Goal: Task Accomplishment & Management: Use online tool/utility

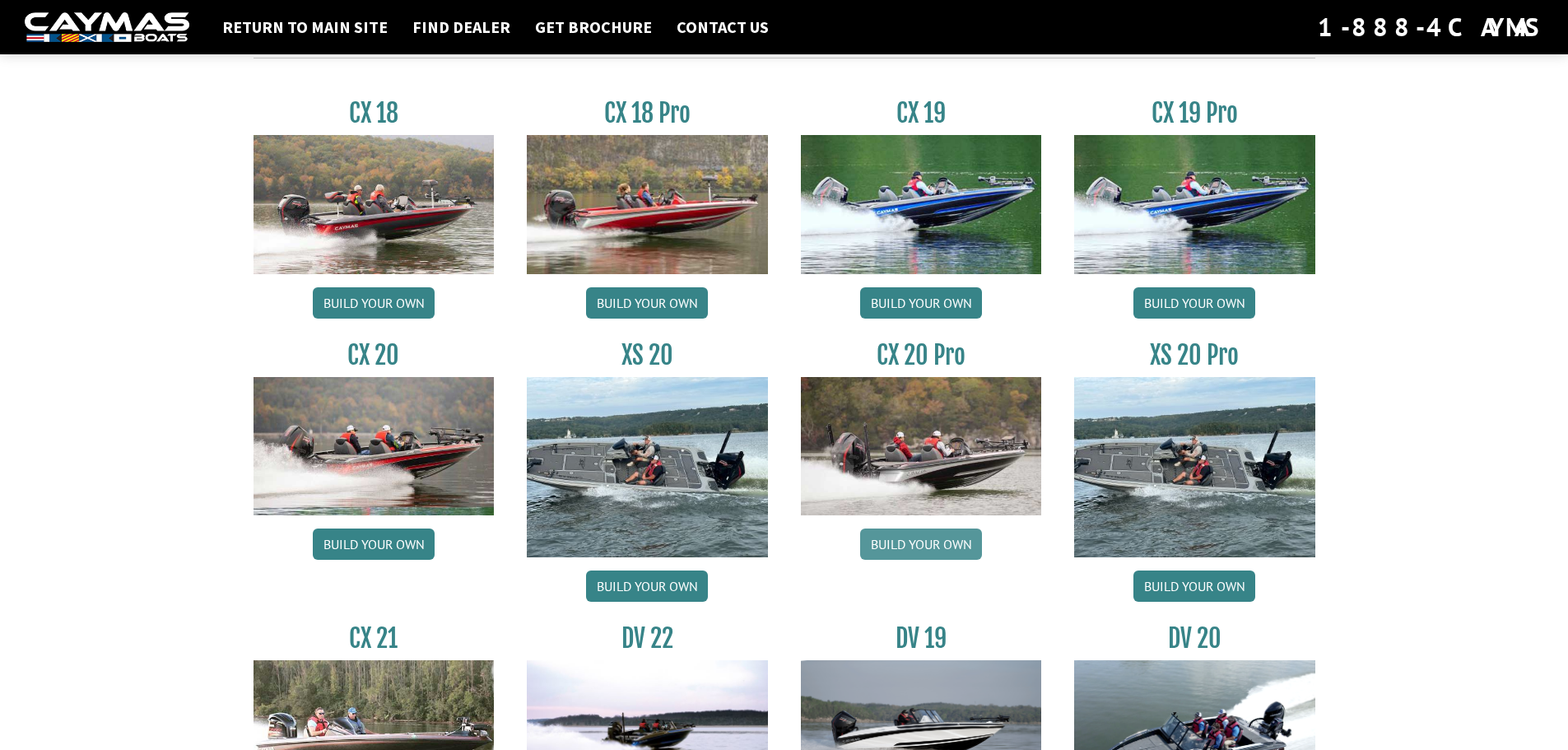
scroll to position [1481, 0]
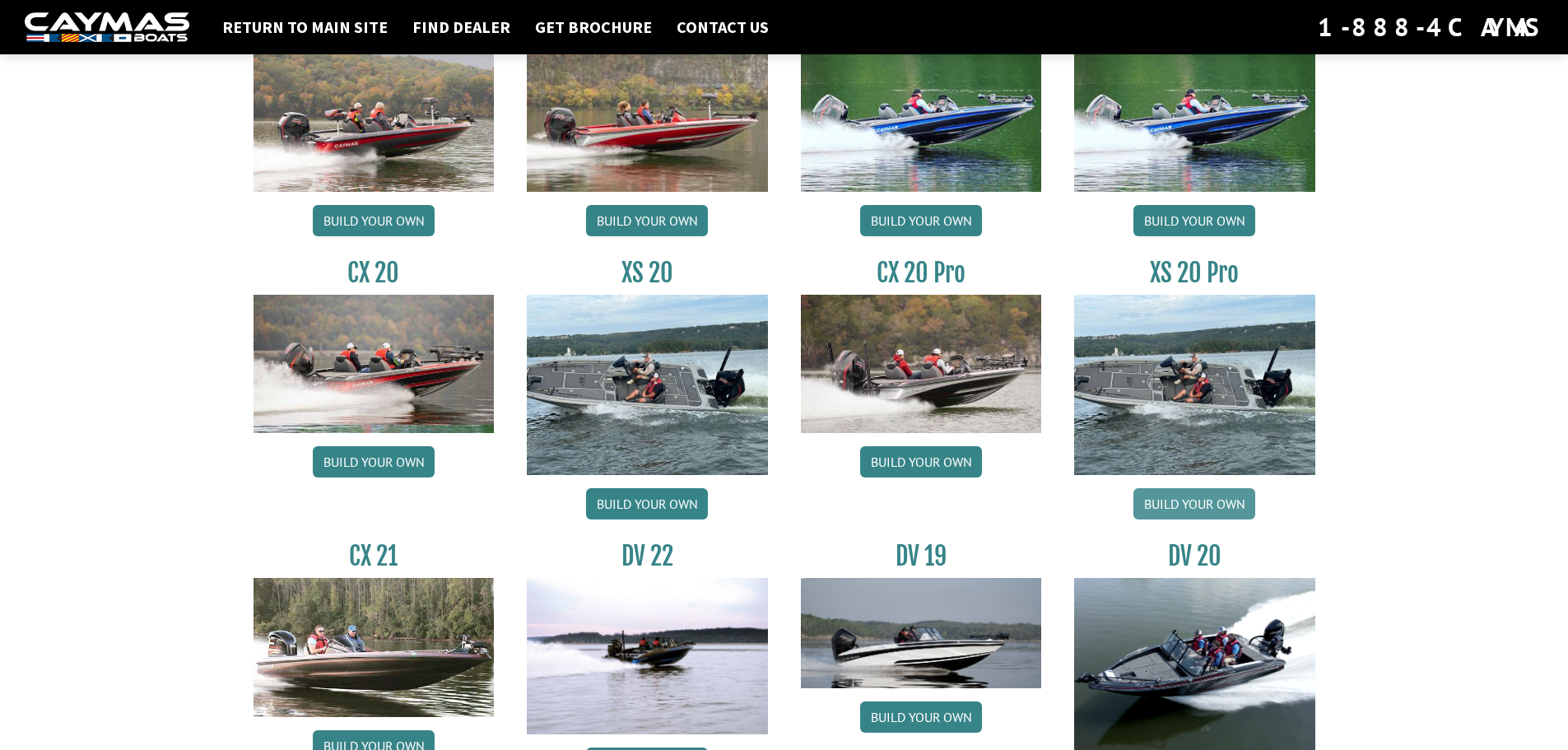
click at [1212, 511] on link "Build your own" at bounding box center [1195, 504] width 122 height 32
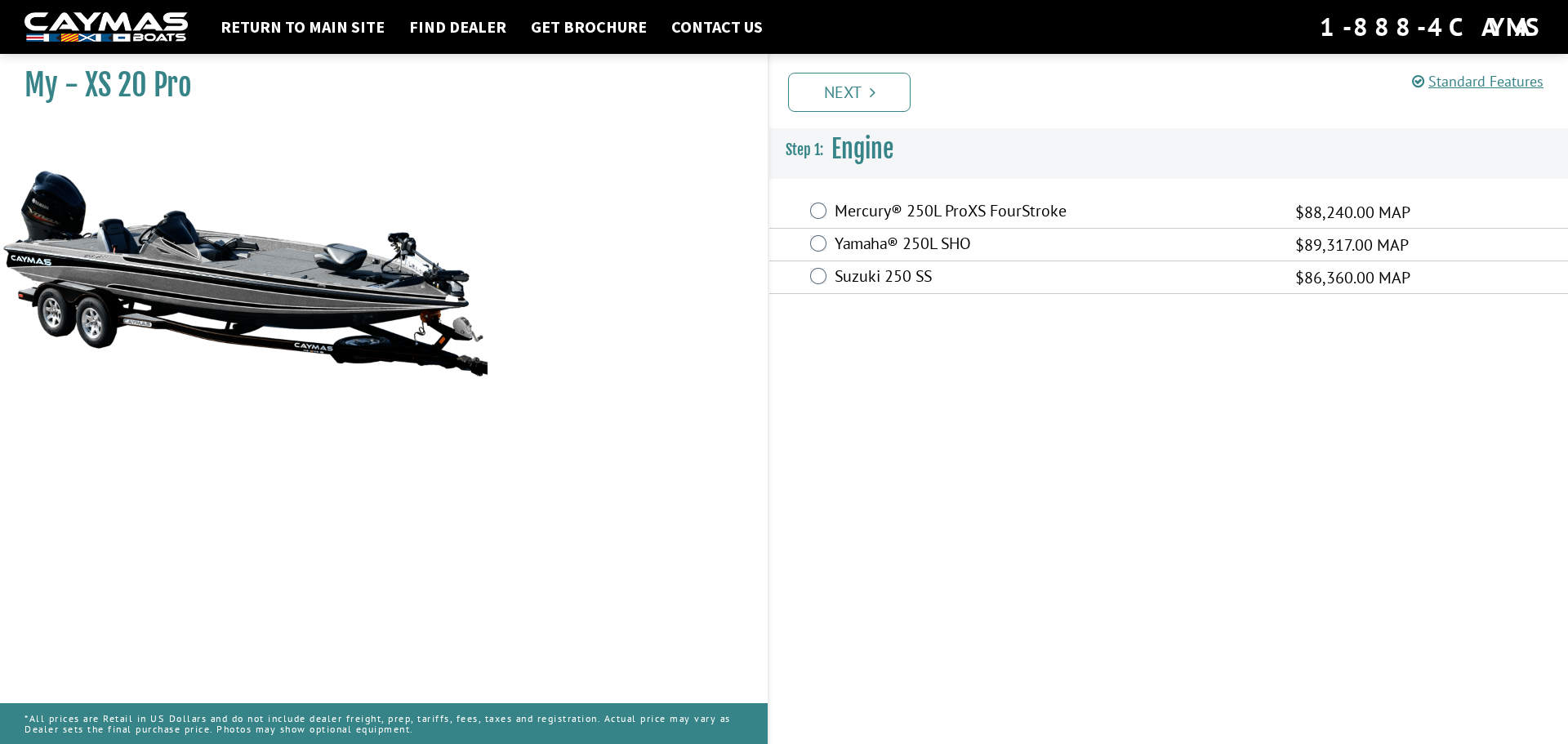
click at [940, 214] on label "Mercury® 250L ProXS FourStroke" at bounding box center [1054, 212] width 440 height 23
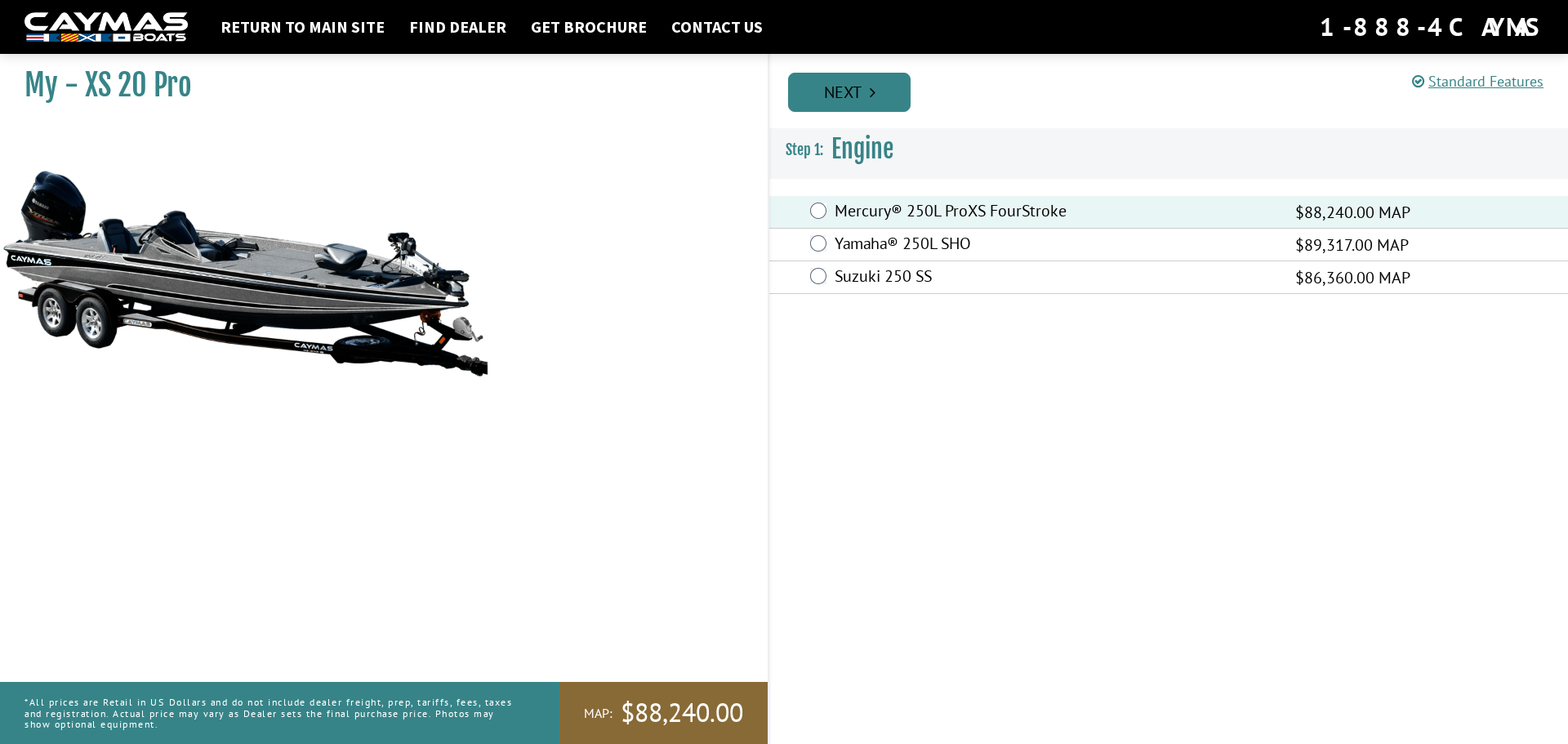
click at [874, 103] on link "Next" at bounding box center [849, 92] width 122 height 39
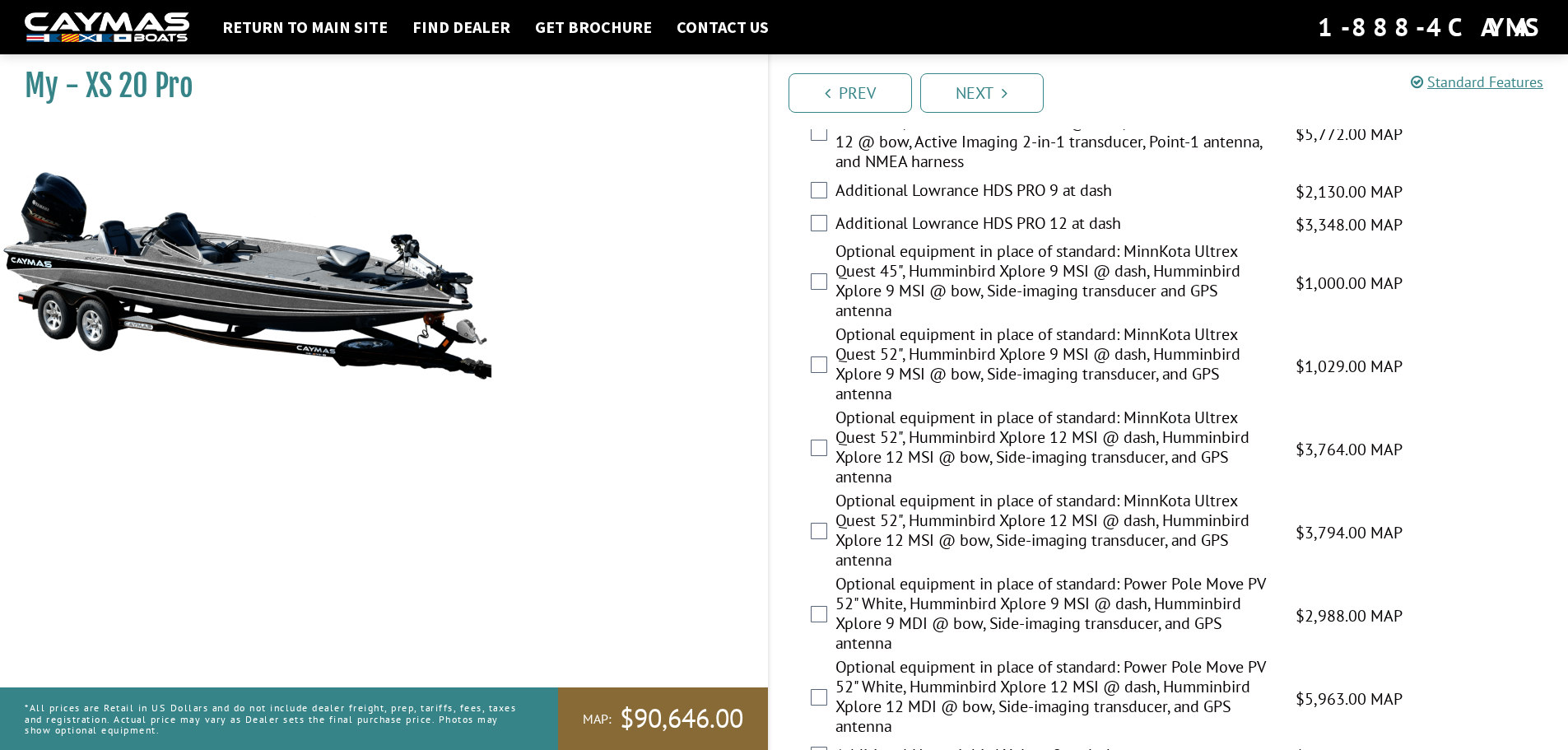
scroll to position [576, 0]
